Goal: Information Seeking & Learning: Learn about a topic

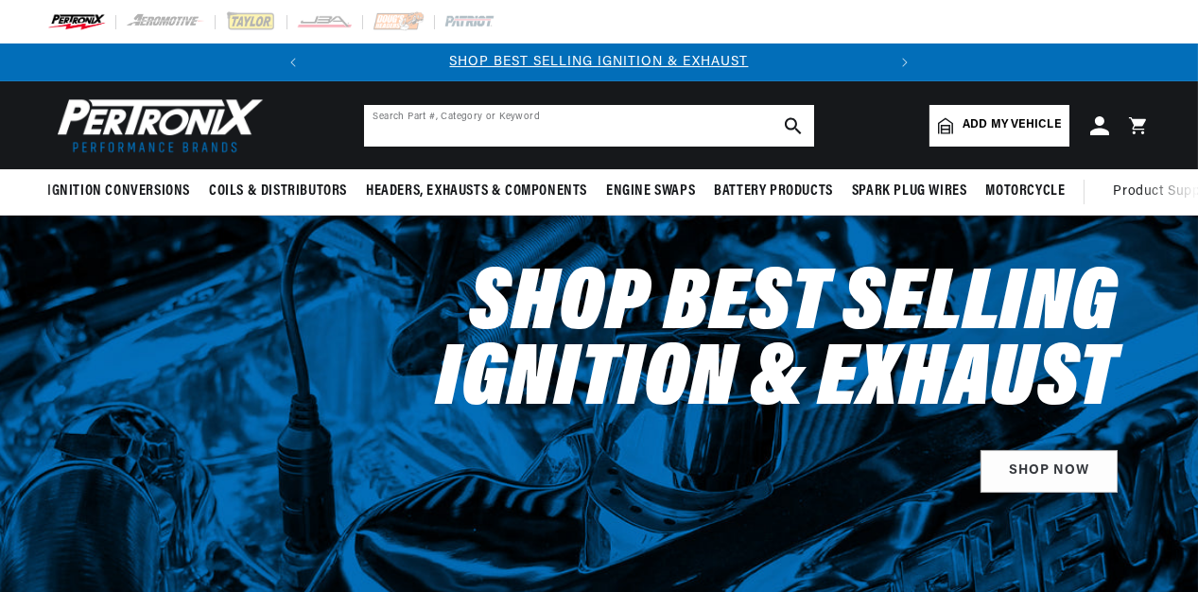
click at [418, 122] on input "text" at bounding box center [589, 126] width 450 height 42
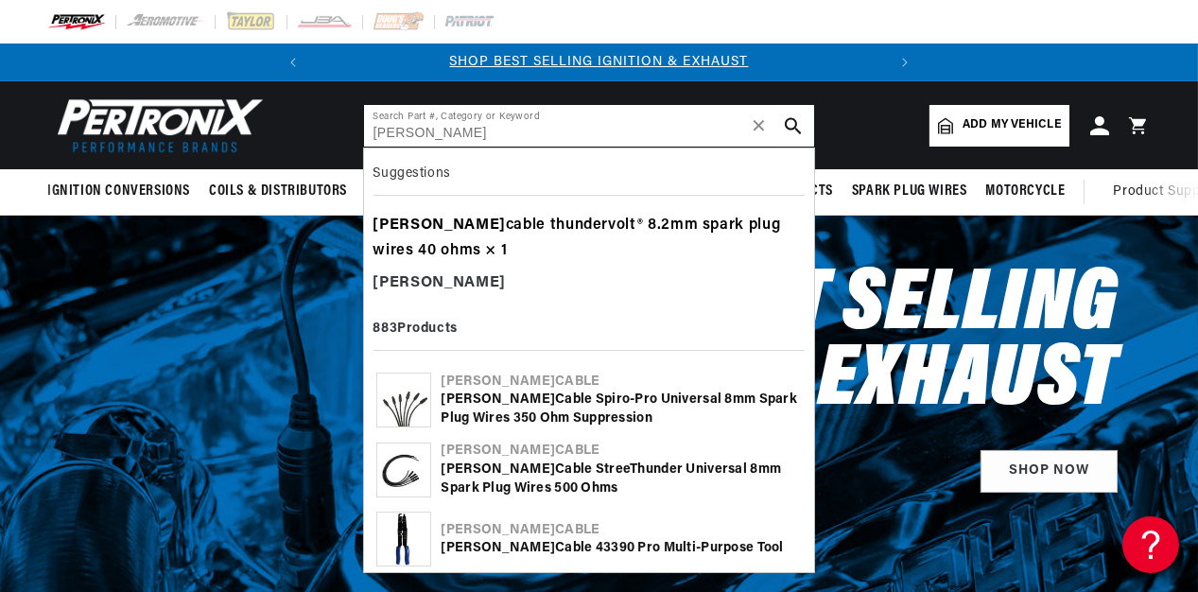
type input "Taylor"
click at [517, 231] on div "taylor cable thundervolt® 8.2mm spark plug wires 40 ohms × 1" at bounding box center [588, 239] width 431 height 58
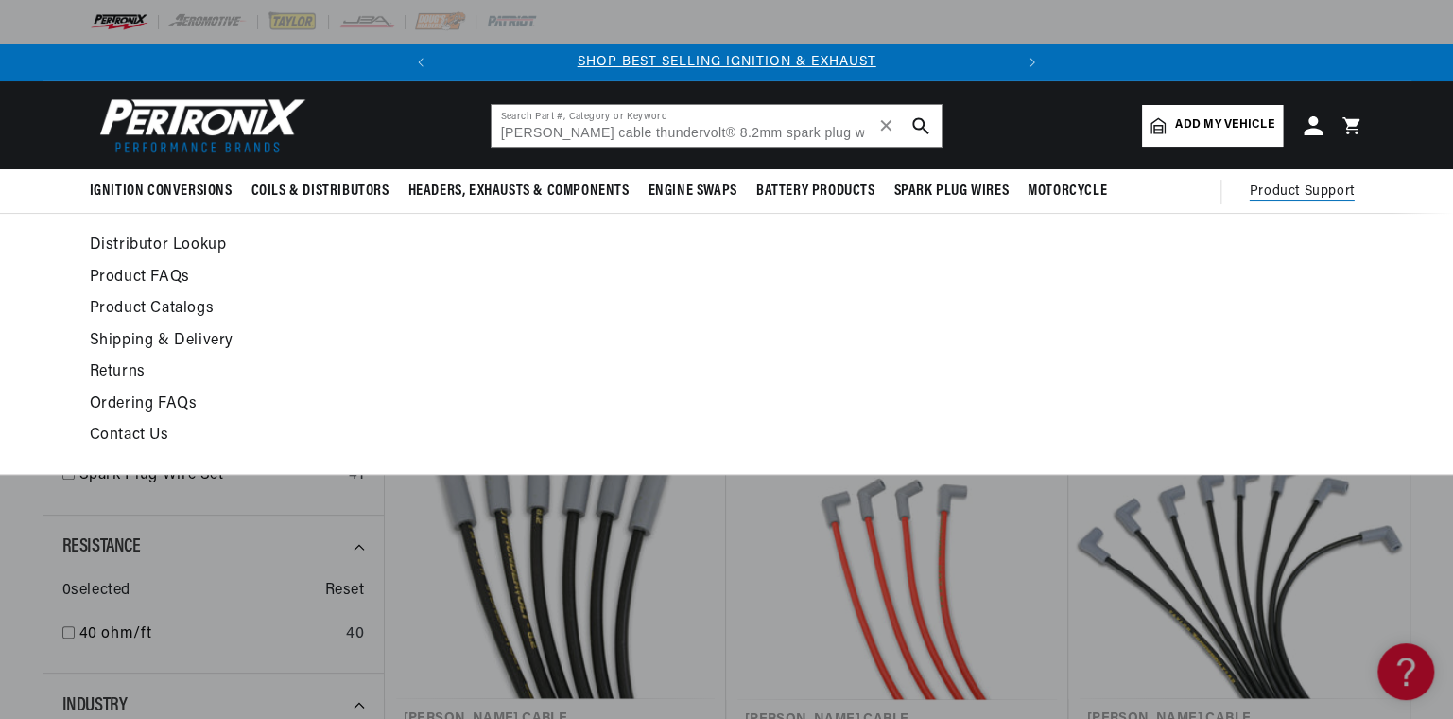
drag, startPoint x: 1355, startPoint y: 371, endPoint x: 1344, endPoint y: 369, distance: 10.6
click at [1197, 371] on ul at bounding box center [1205, 344] width 319 height 222
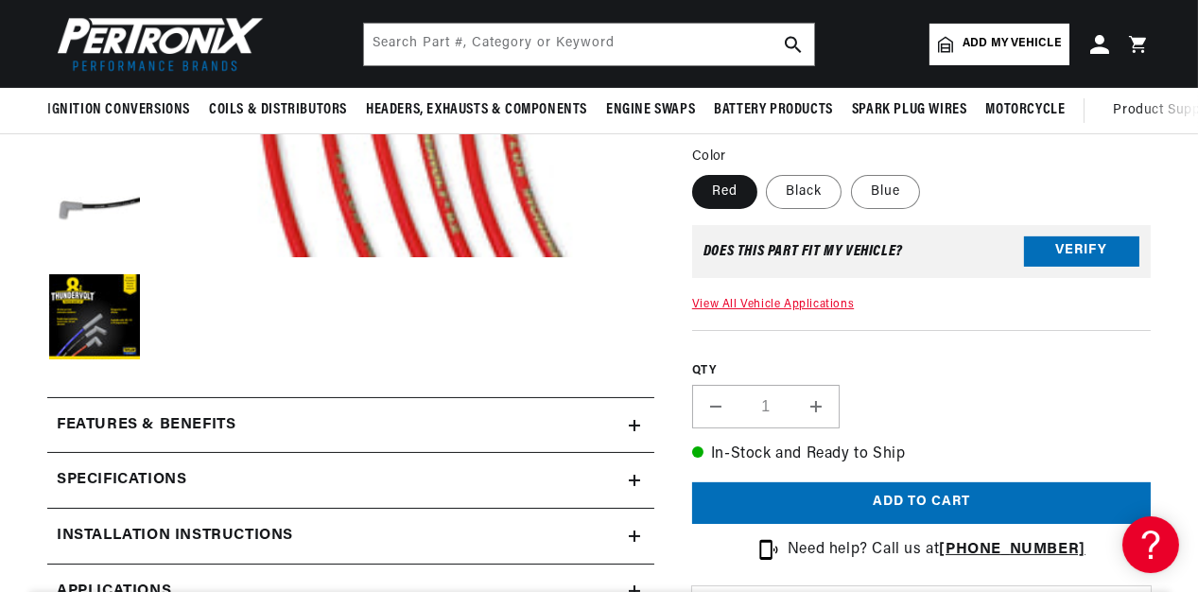
scroll to position [0, 573]
click at [636, 414] on summary "Features & Benefits" at bounding box center [350, 425] width 607 height 55
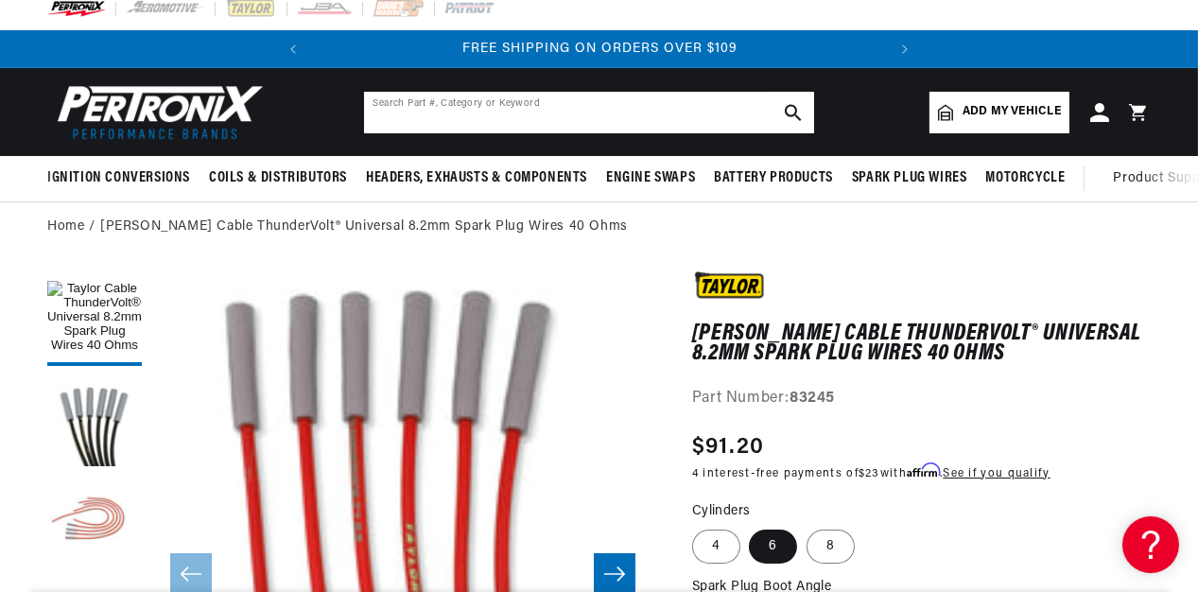
click at [577, 116] on input "text" at bounding box center [589, 113] width 450 height 42
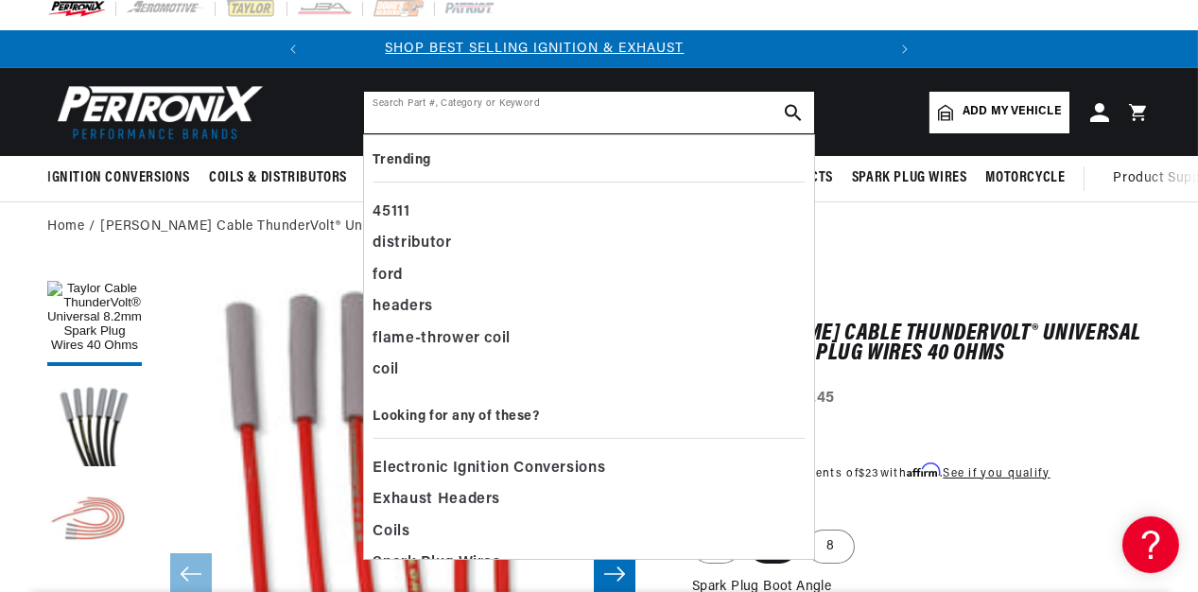
scroll to position [0, 0]
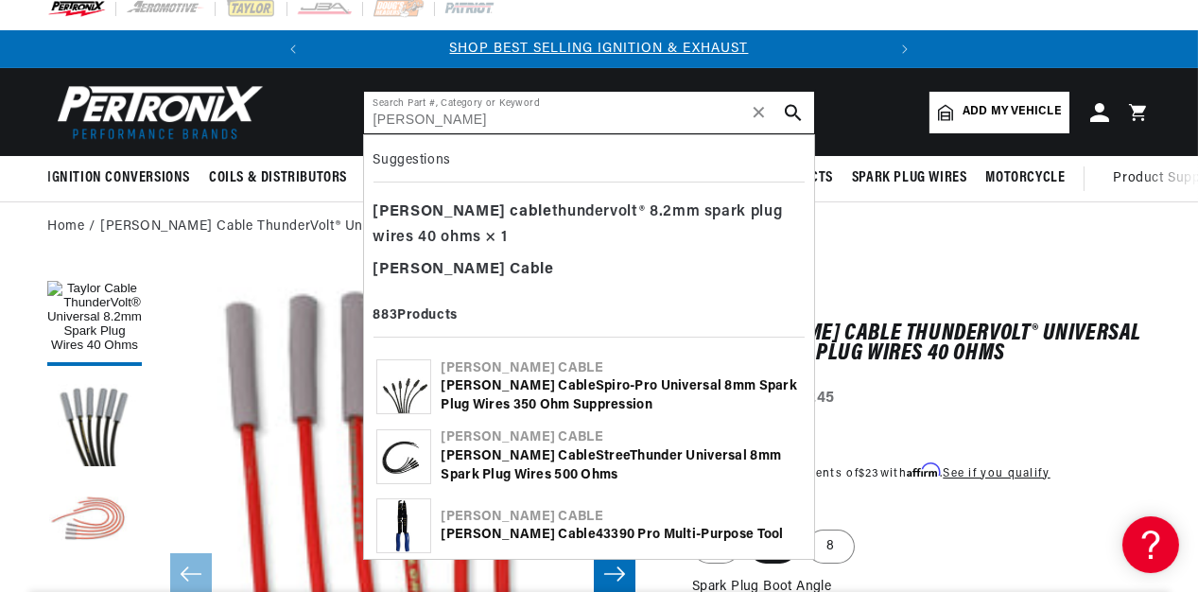
type input "Taylor CABle"
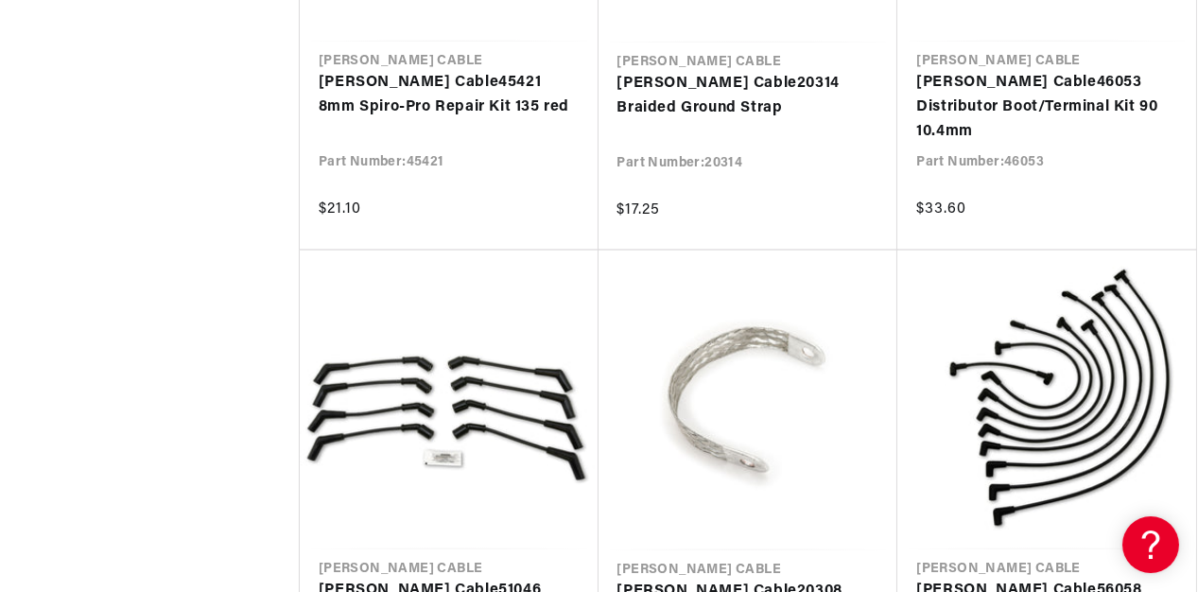
scroll to position [0, 573]
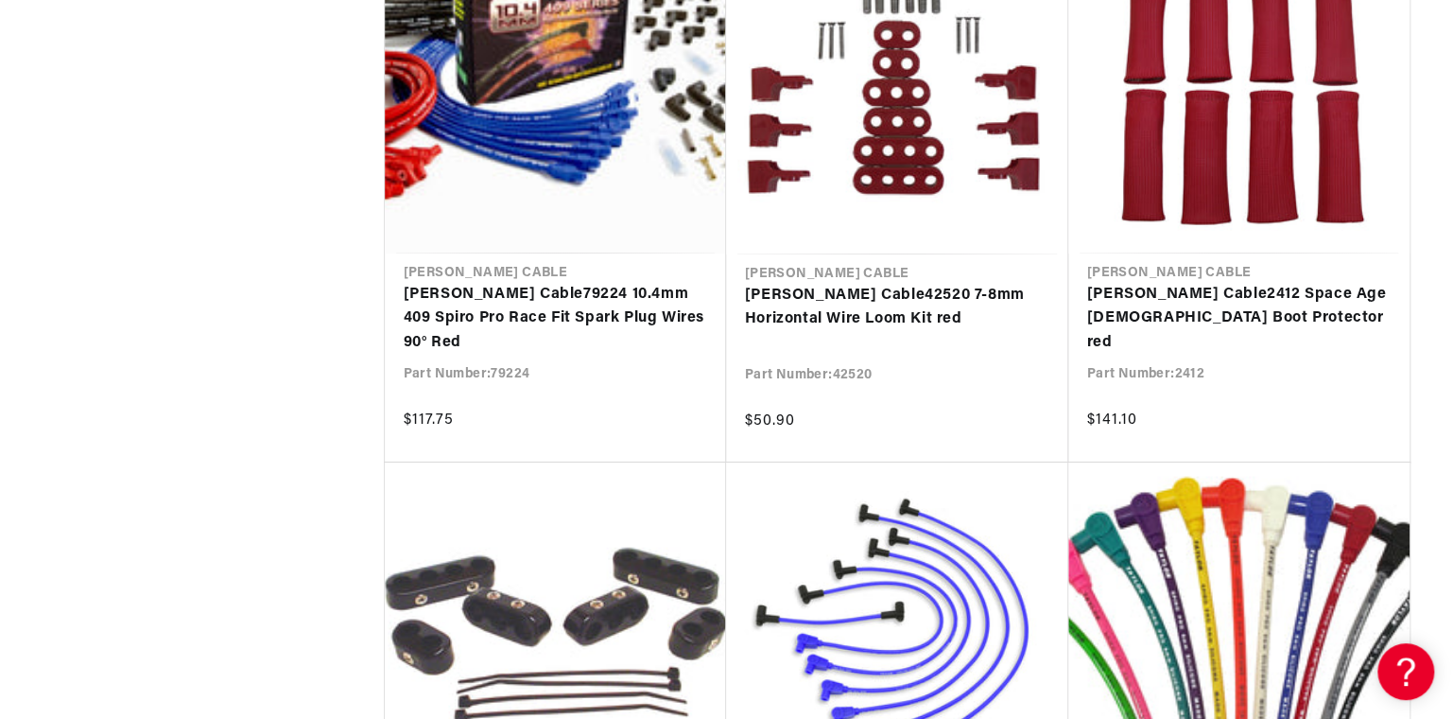
drag, startPoint x: 1452, startPoint y: 527, endPoint x: 1453, endPoint y: 459, distance: 68.1
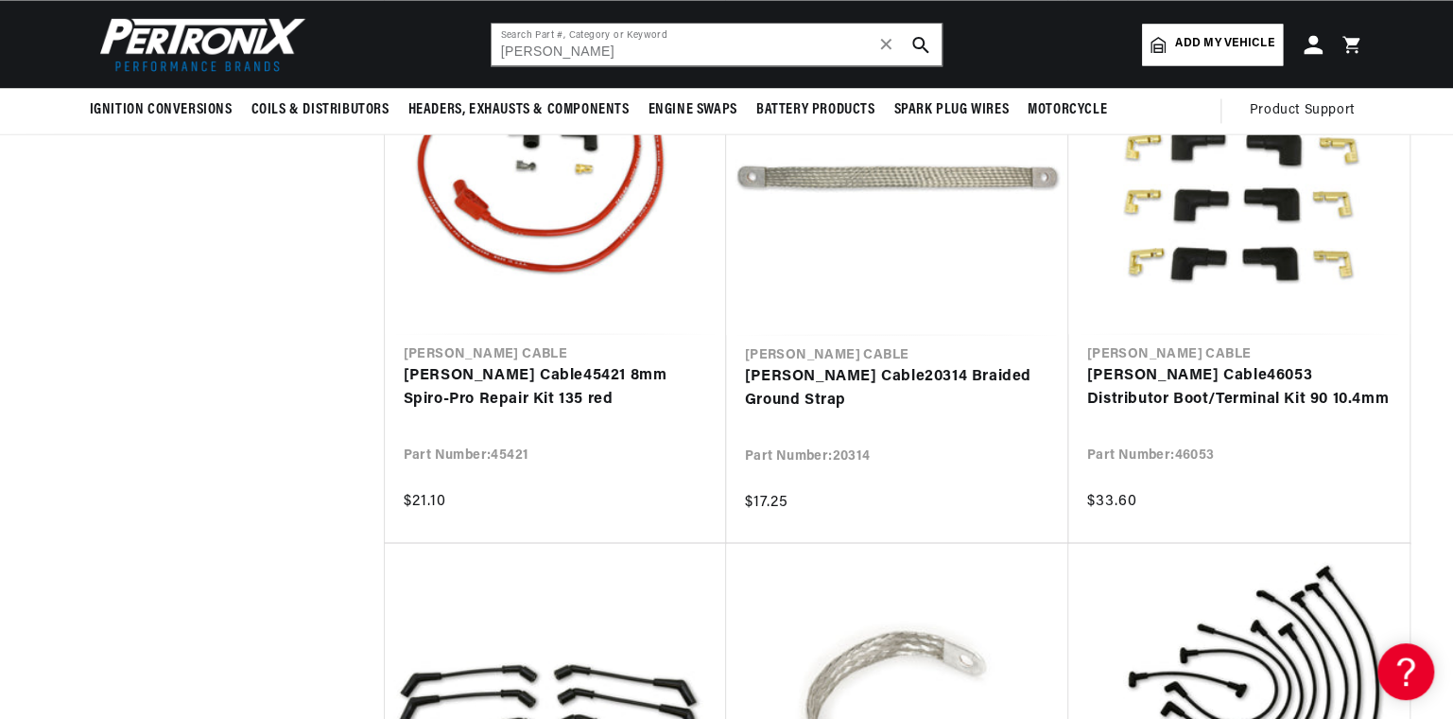
scroll to position [4685, 0]
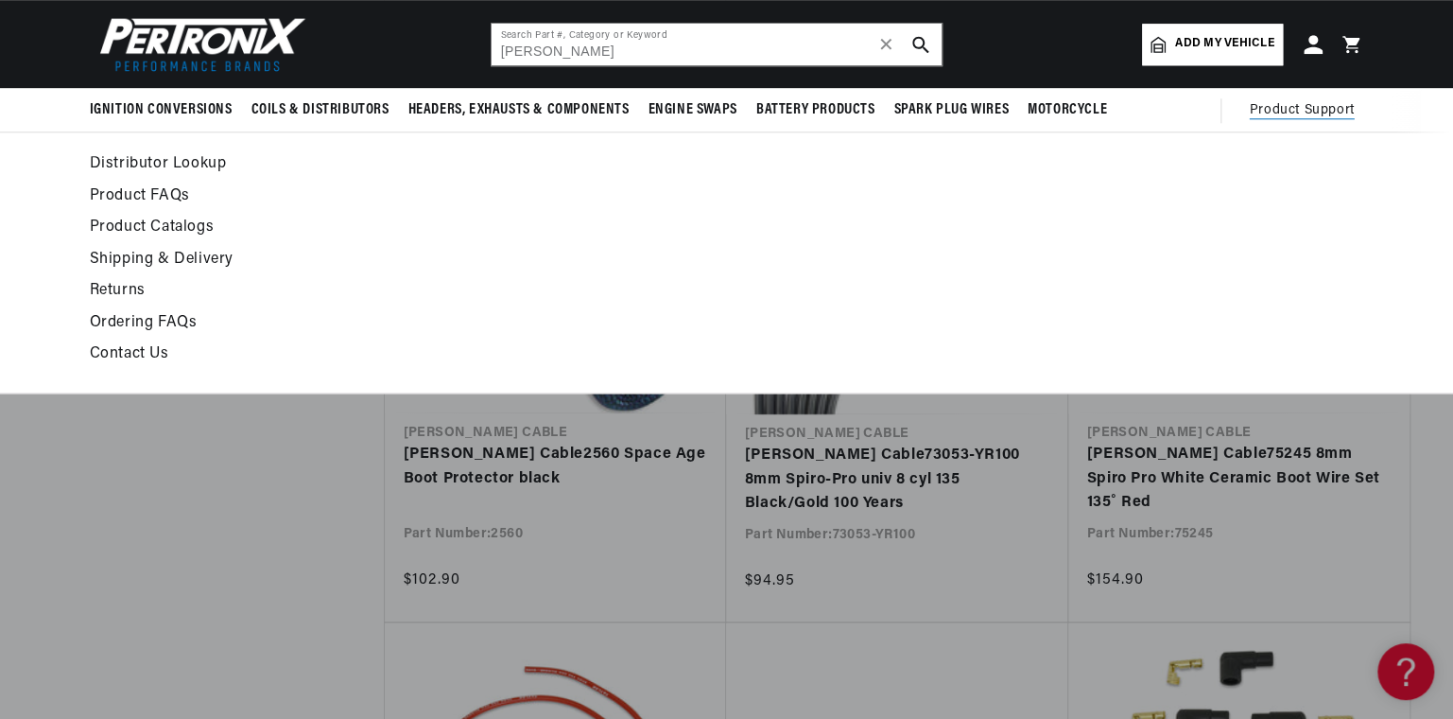
click at [1197, 113] on span "Product Support" at bounding box center [1302, 110] width 105 height 21
drag, startPoint x: 1315, startPoint y: 113, endPoint x: 1277, endPoint y: 109, distance: 38.1
click at [1197, 109] on span "Product Support" at bounding box center [1302, 110] width 105 height 21
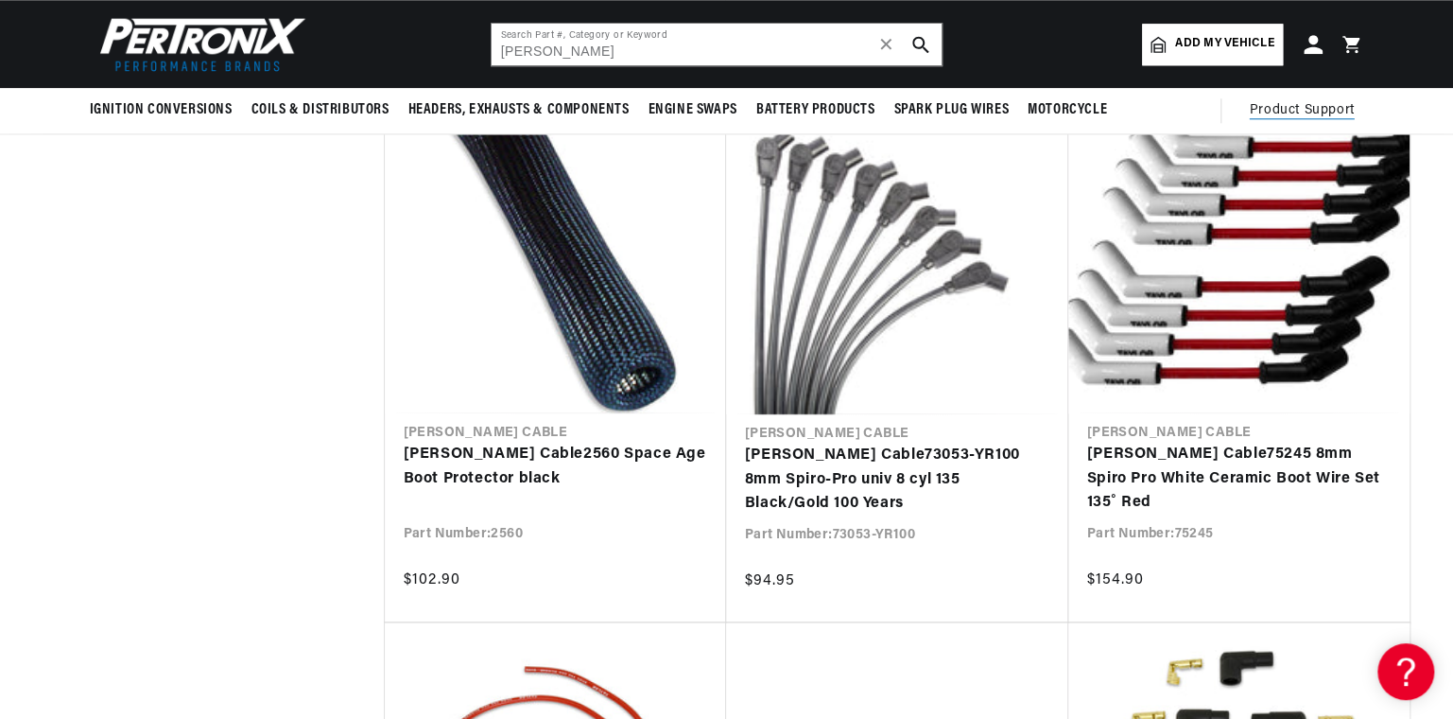
click at [1197, 109] on span "Product Support" at bounding box center [1302, 110] width 105 height 21
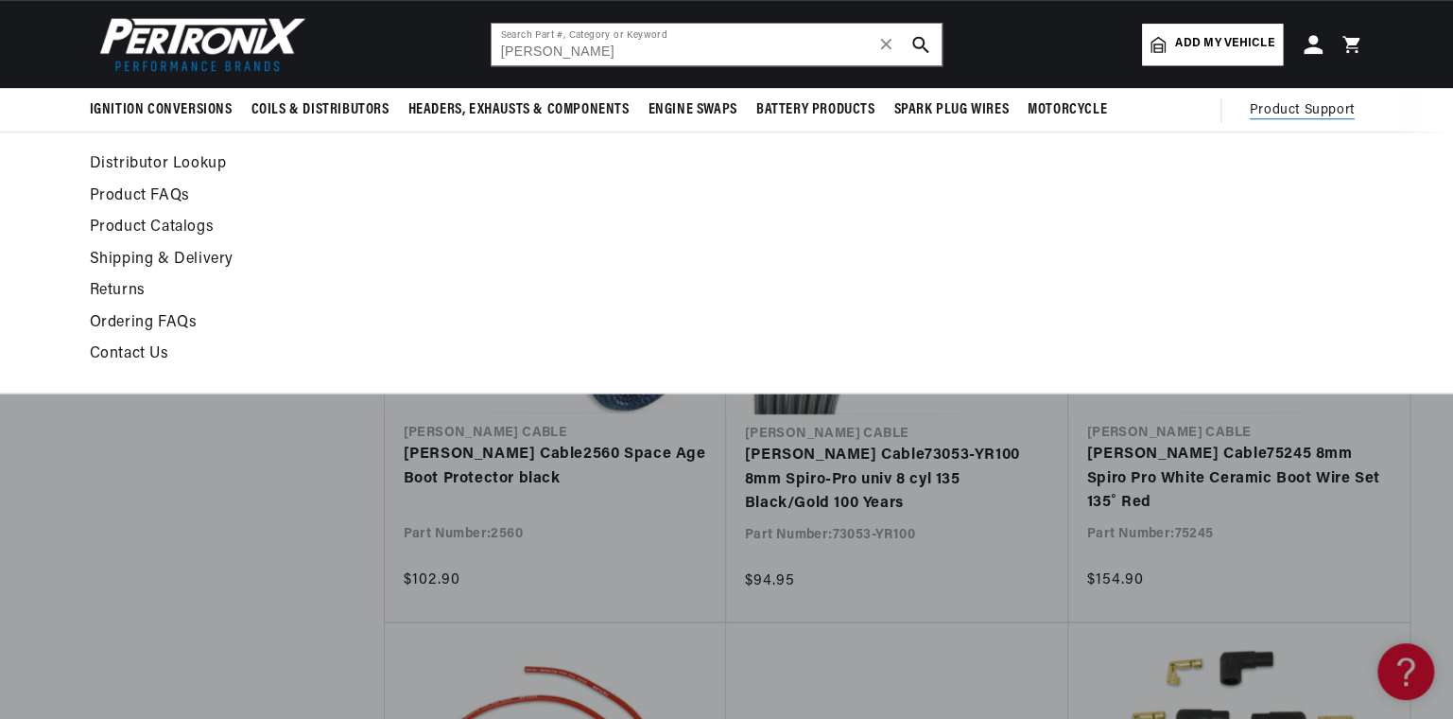
scroll to position [0, 0]
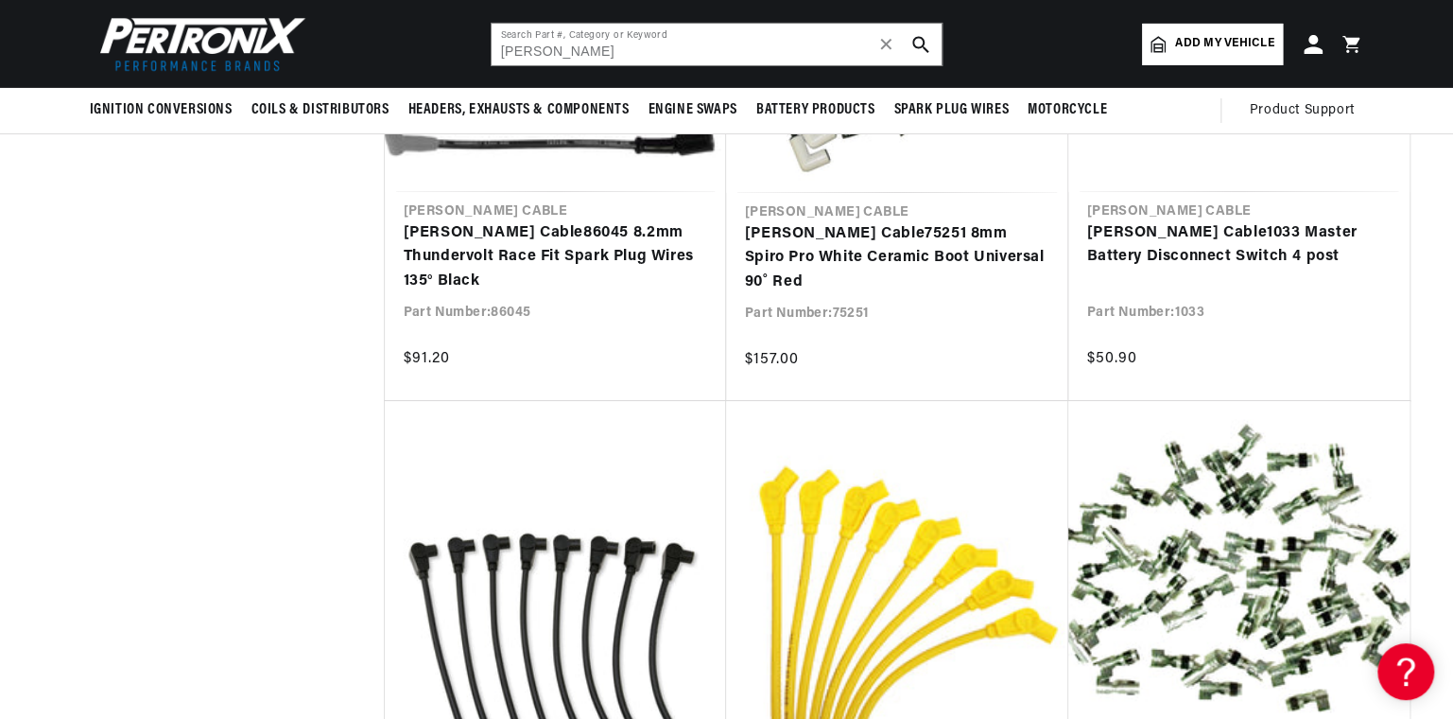
scroll to position [0, 573]
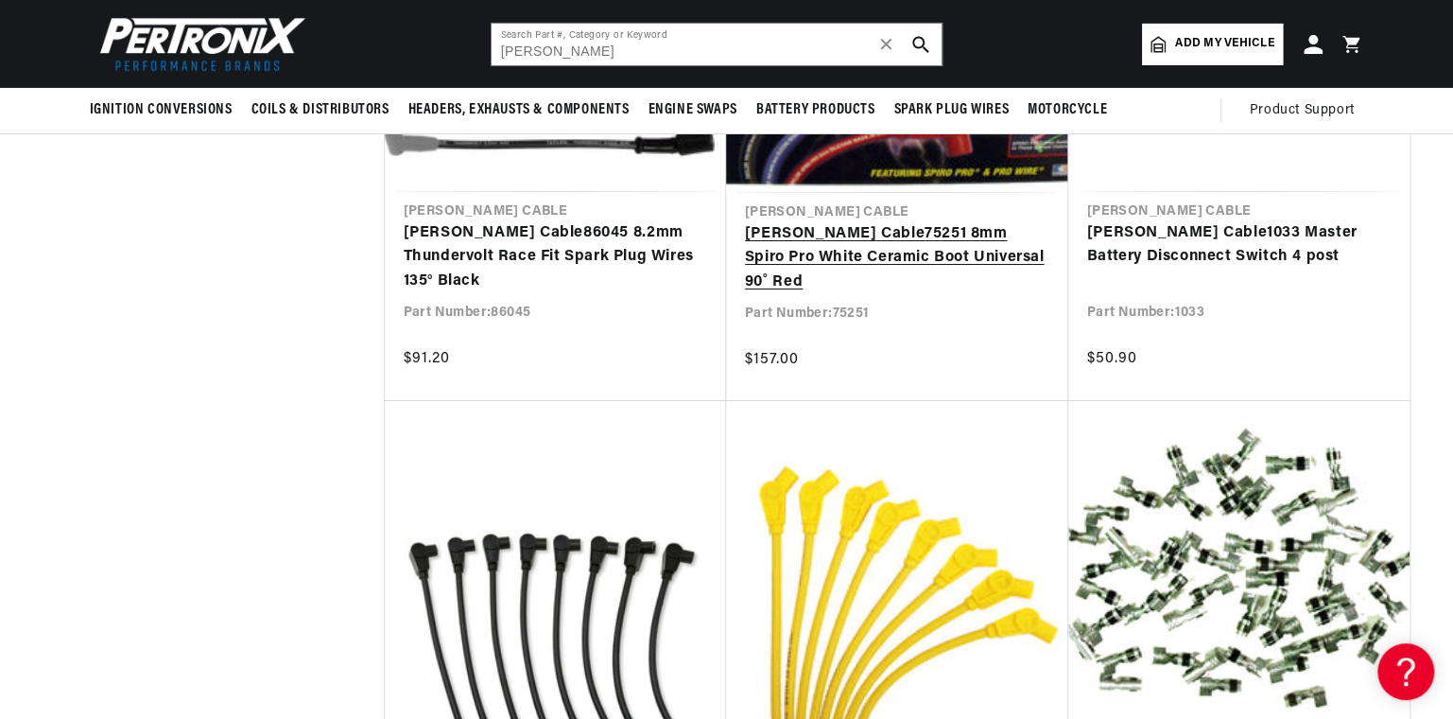
click at [850, 242] on link "Taylor Cable 75251 8mm Spiro Pro White Ceramic Boot Universal 90˚ Red" at bounding box center [897, 258] width 304 height 73
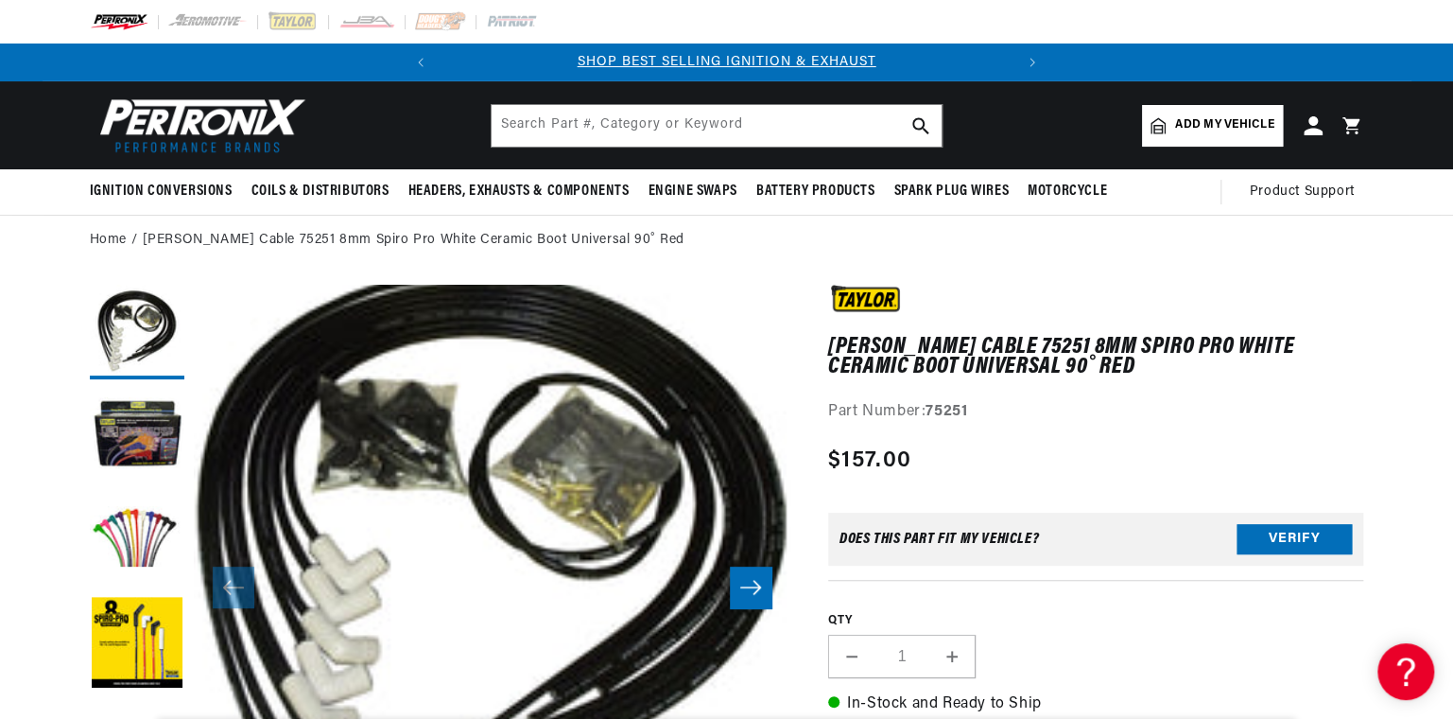
scroll to position [629, 0]
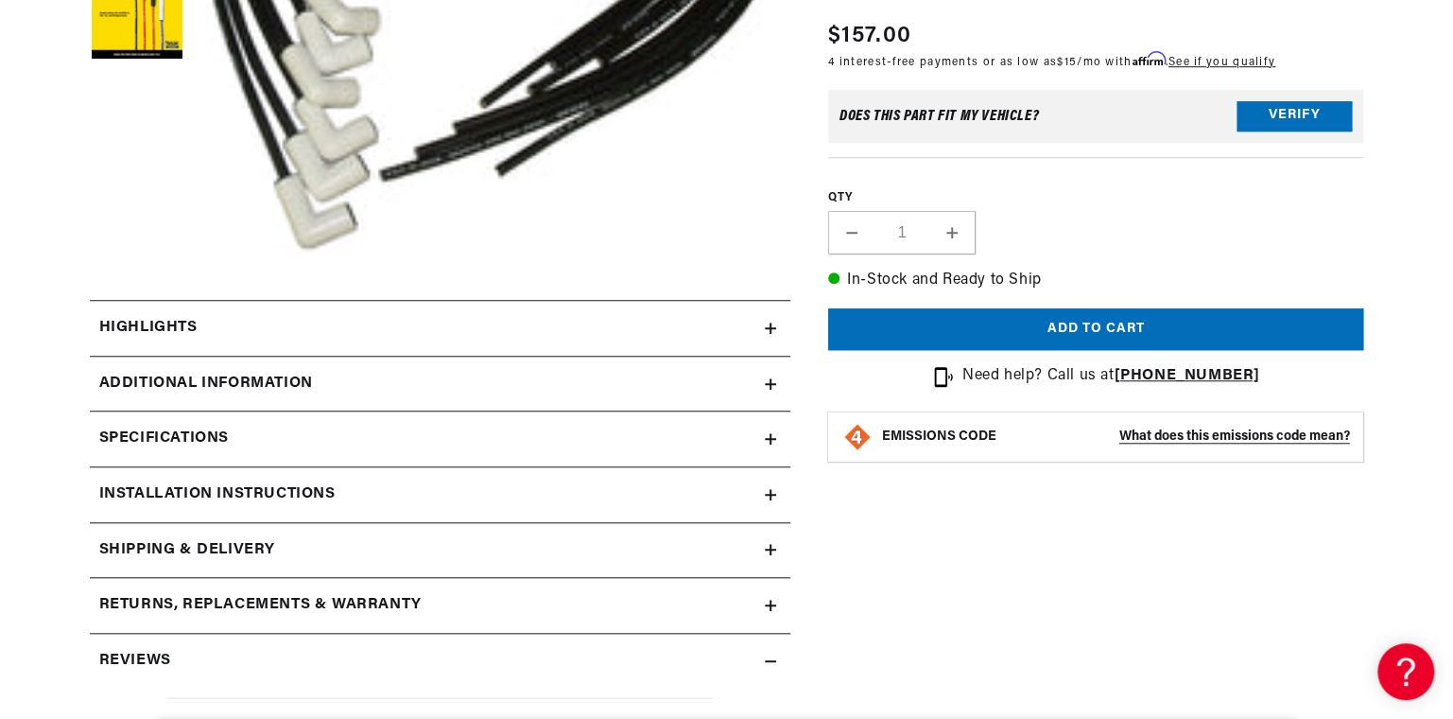
click at [773, 328] on icon at bounding box center [770, 328] width 11 height 0
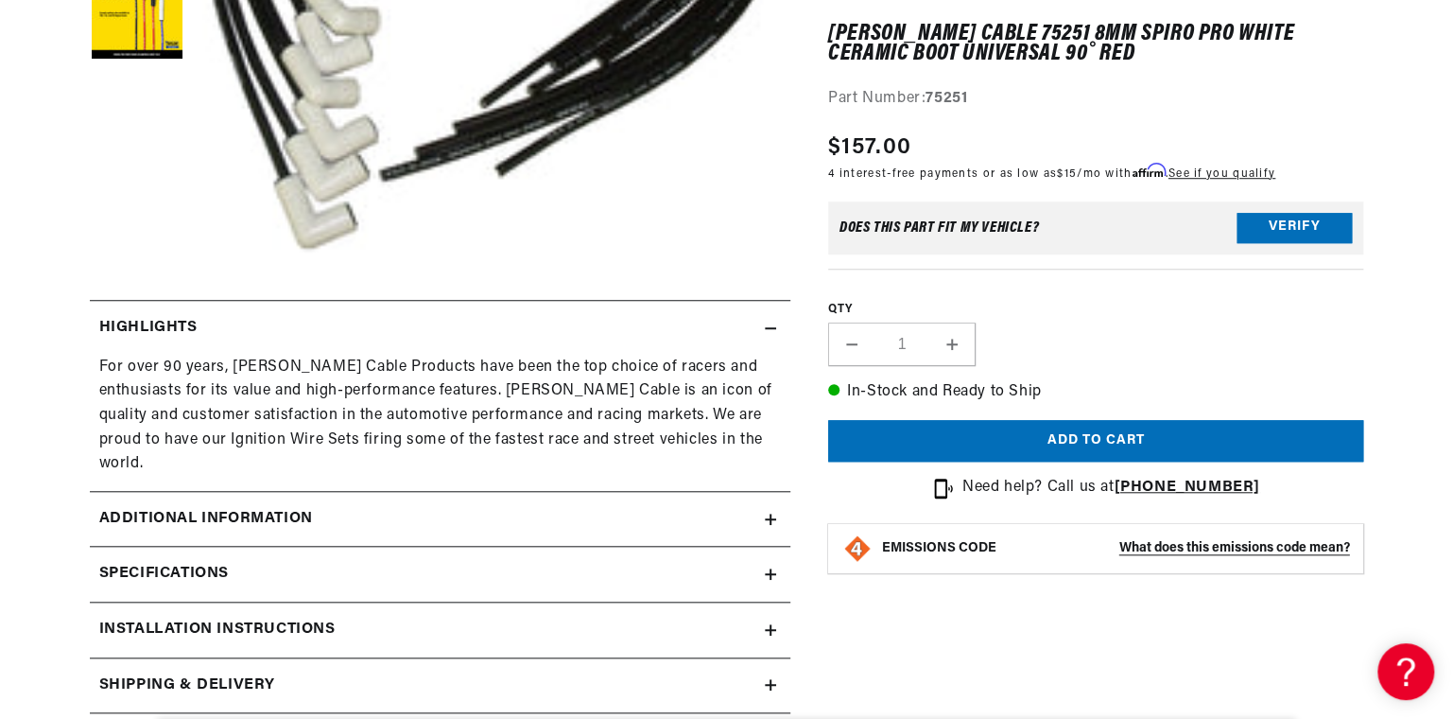
scroll to position [0, 573]
click at [771, 513] on icon at bounding box center [771, 518] width 0 height 11
click at [0, 0] on icon at bounding box center [0, 0] width 0 height 0
click at [771, 513] on icon at bounding box center [771, 518] width 0 height 11
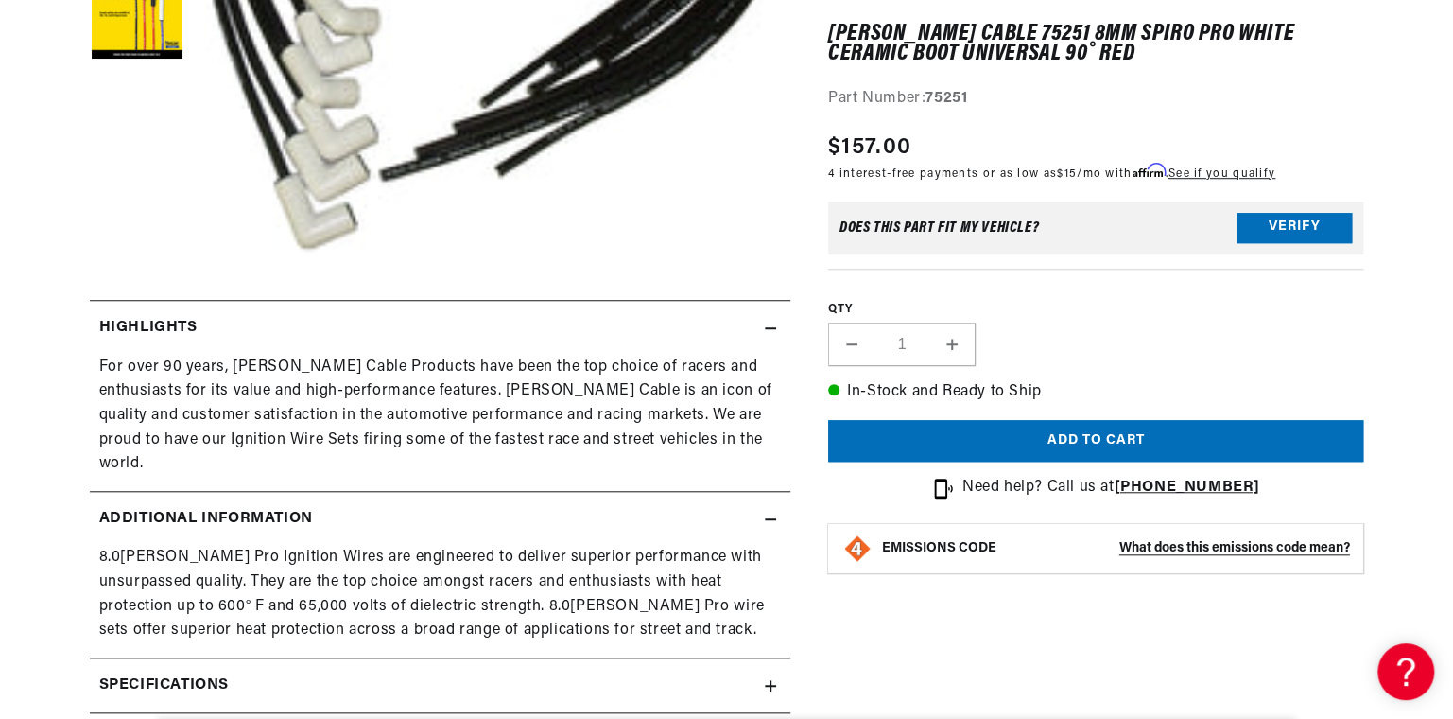
click at [771, 680] on icon at bounding box center [771, 685] width 0 height 11
click at [771, 680] on icon at bounding box center [770, 685] width 11 height 11
click at [771, 680] on icon at bounding box center [771, 685] width 0 height 11
click at [0, 0] on icon at bounding box center [0, 0] width 0 height 0
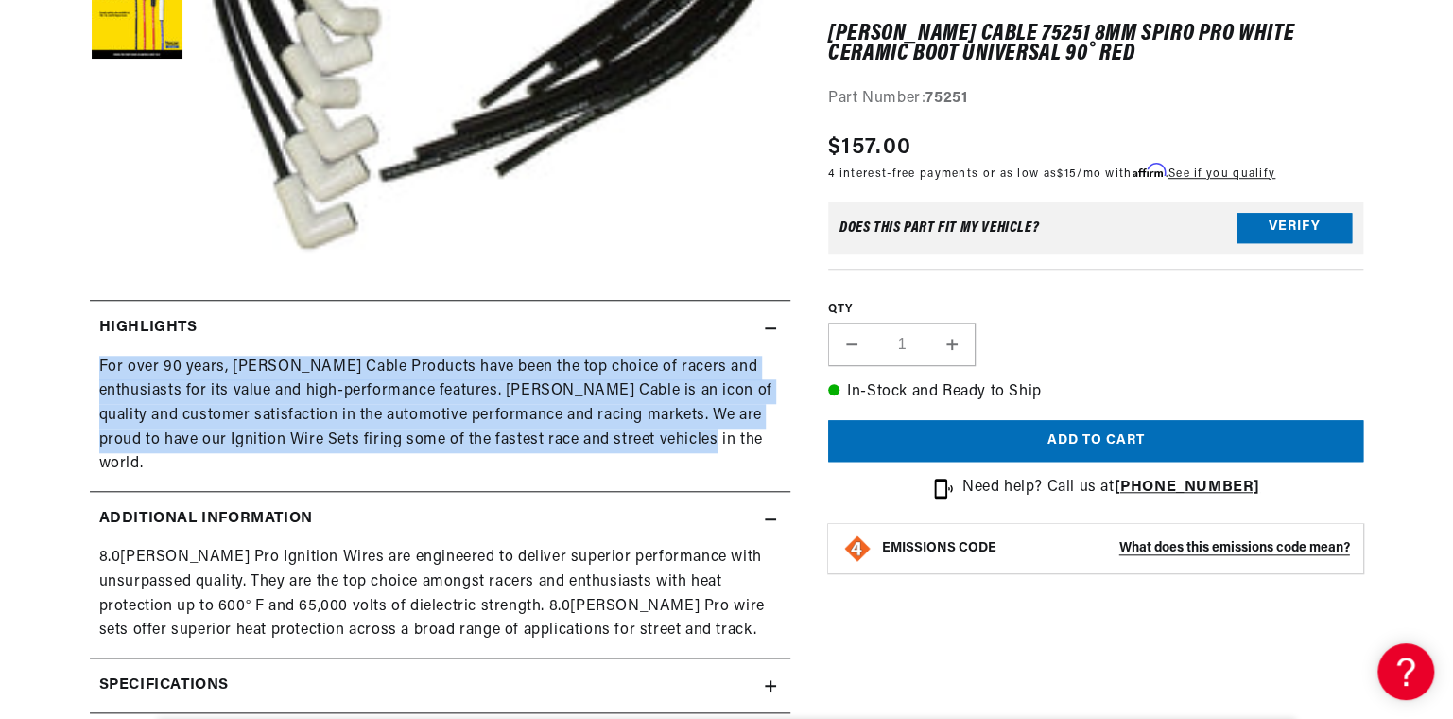
drag, startPoint x: 100, startPoint y: 358, endPoint x: 702, endPoint y: 433, distance: 606.9
click at [702, 433] on div "For over 90 years, [PERSON_NAME] Cable Products have been the top choice of rac…" at bounding box center [440, 415] width 682 height 121
